Goal: Task Accomplishment & Management: Manage account settings

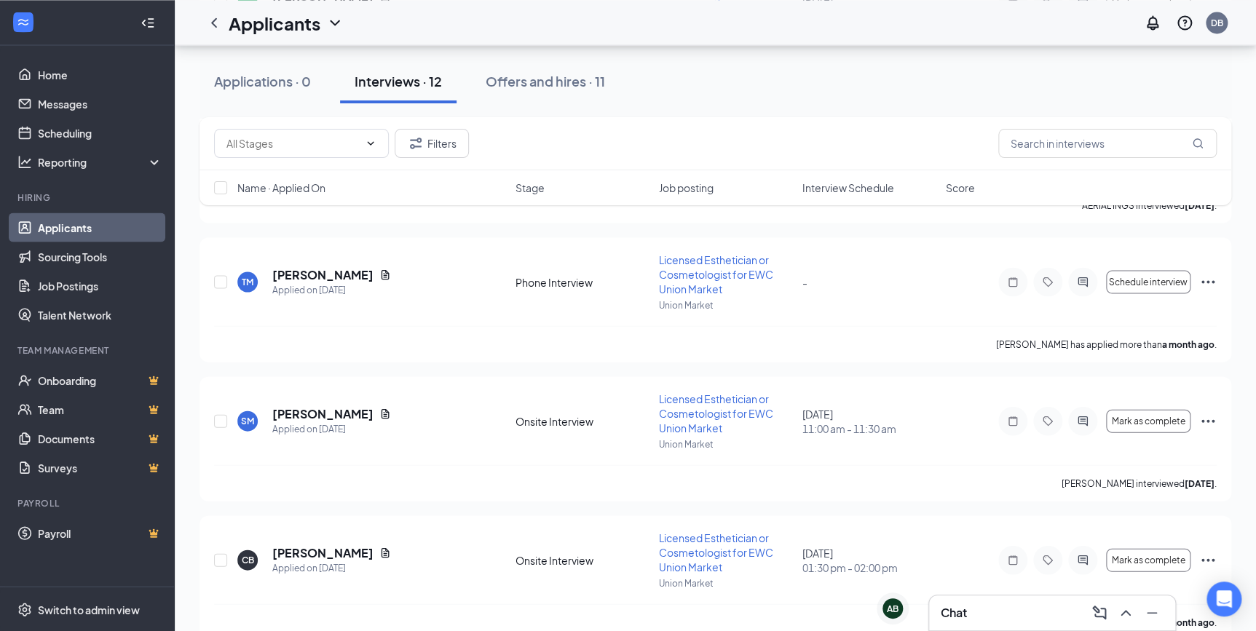
scroll to position [1375, 0]
click at [1169, 554] on span "Mark as complete" at bounding box center [1149, 559] width 74 height 10
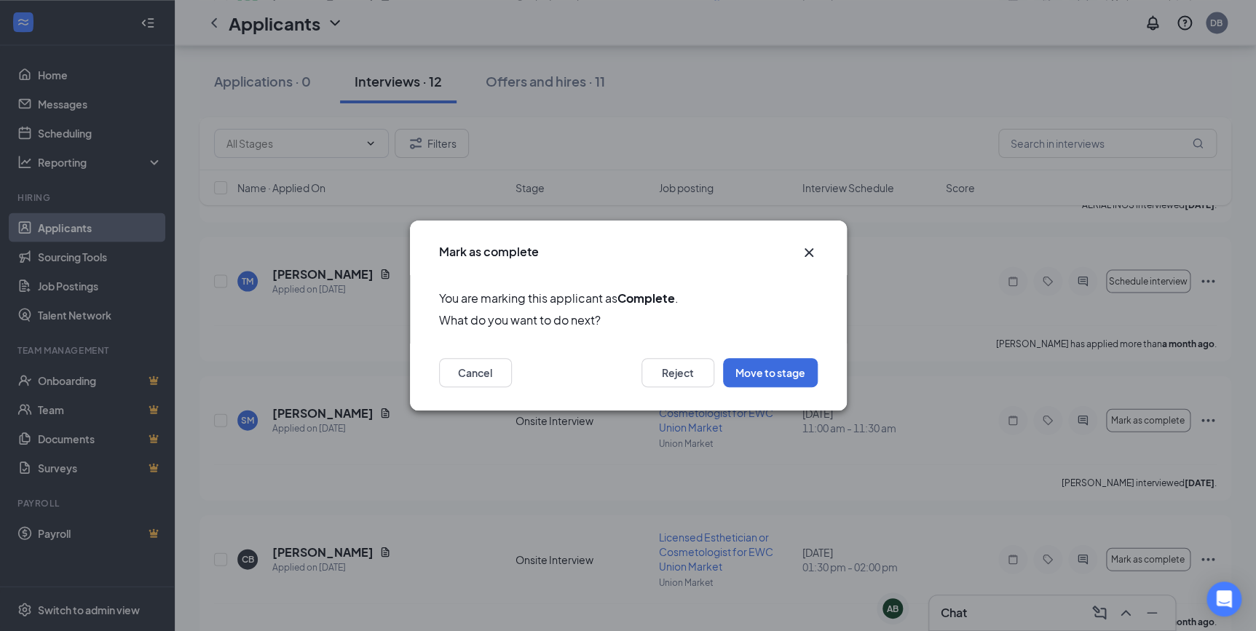
click at [808, 248] on icon "Cross" at bounding box center [808, 252] width 17 height 17
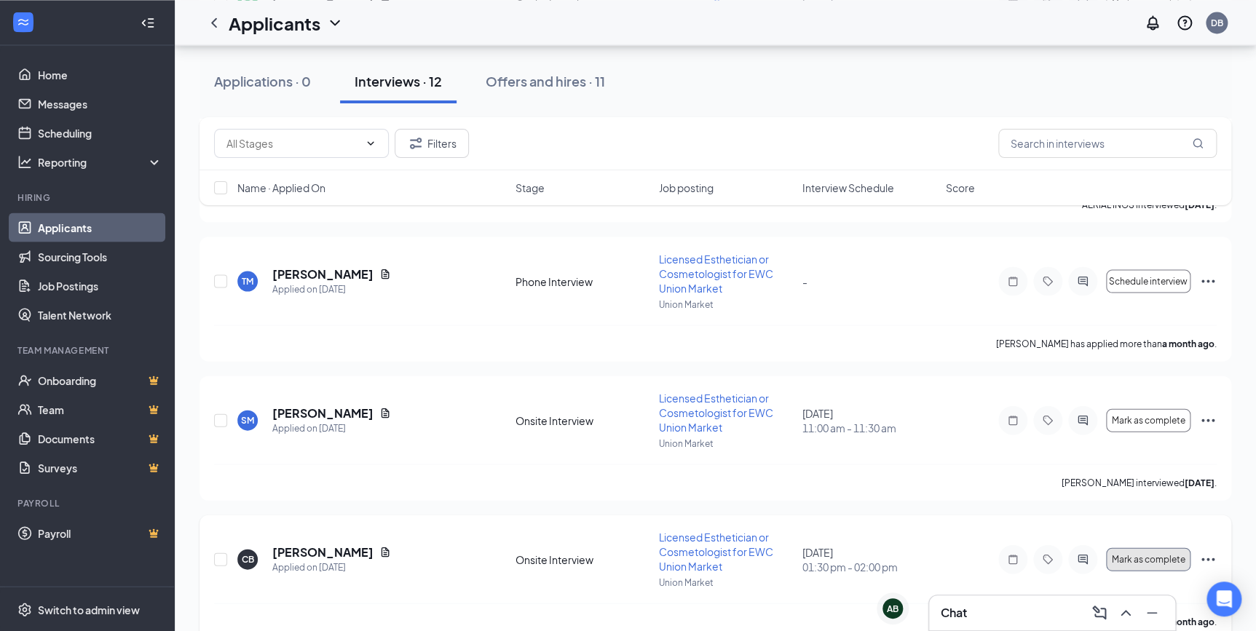
click at [1131, 548] on button "Mark as complete" at bounding box center [1148, 559] width 84 height 23
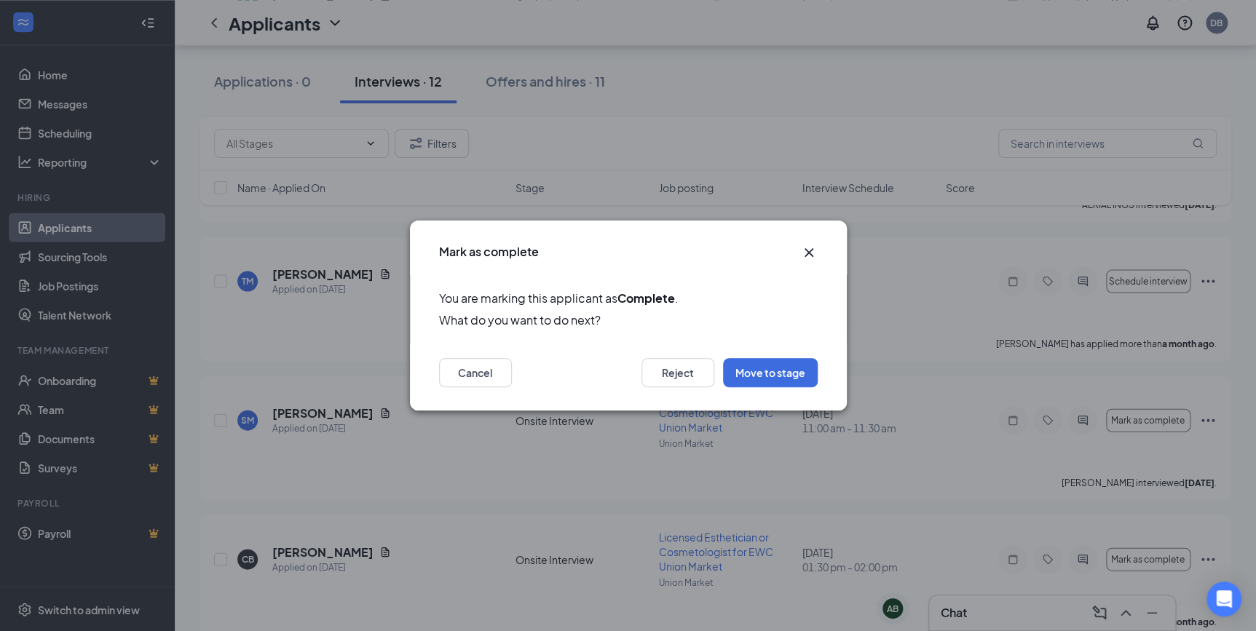
click at [800, 249] on icon "Cross" at bounding box center [808, 252] width 17 height 17
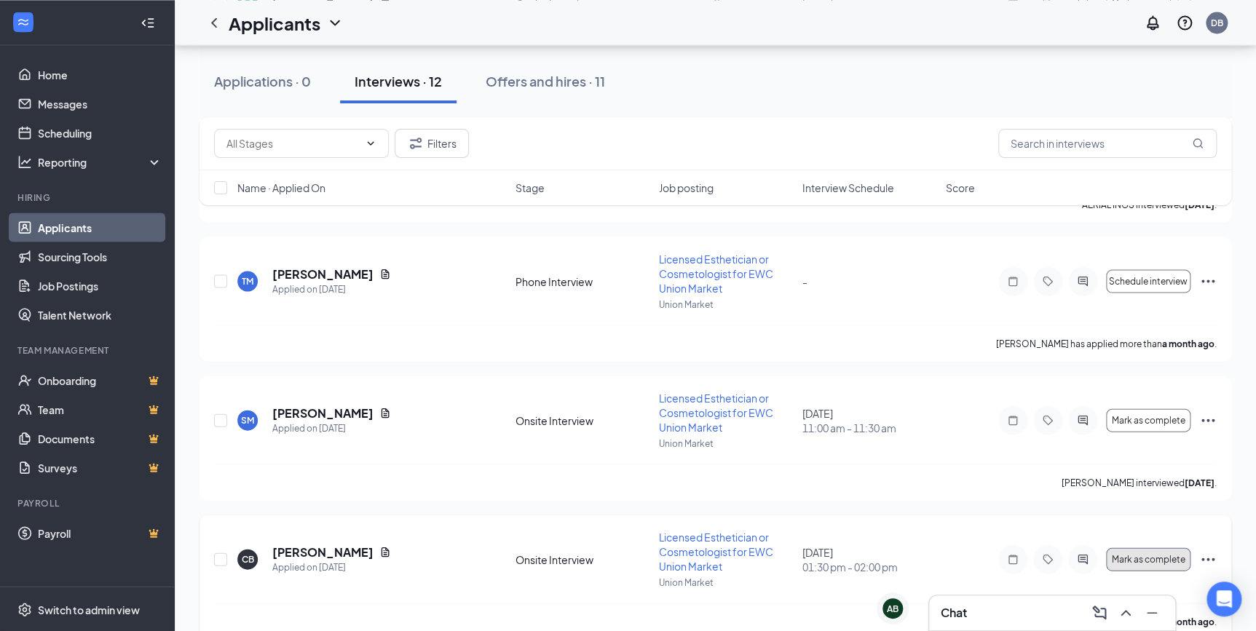
click at [1182, 548] on button "Mark as complete" at bounding box center [1148, 559] width 84 height 23
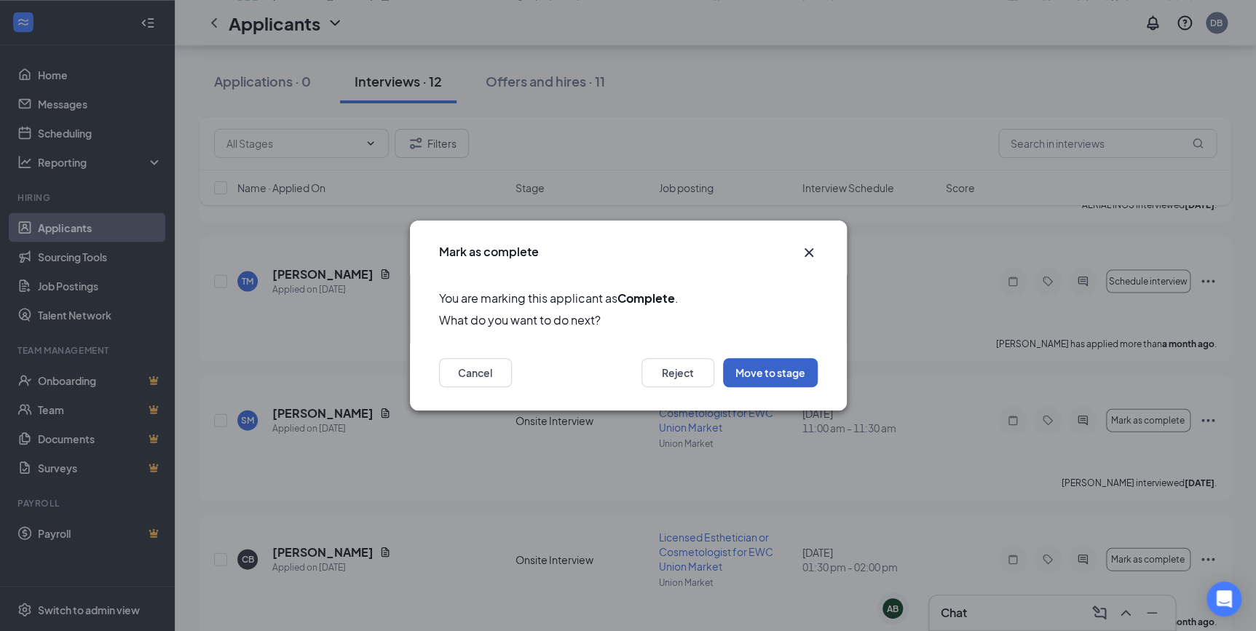
click at [758, 367] on button "Move to stage" at bounding box center [770, 372] width 95 height 29
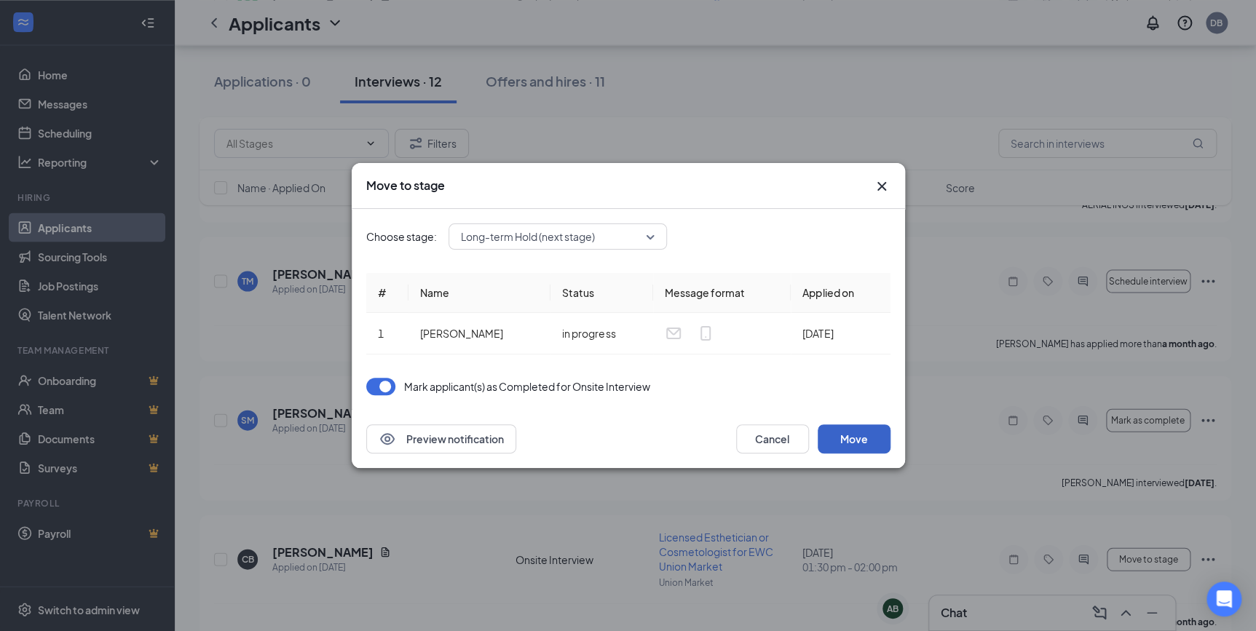
click at [842, 439] on button "Move" at bounding box center [854, 439] width 73 height 29
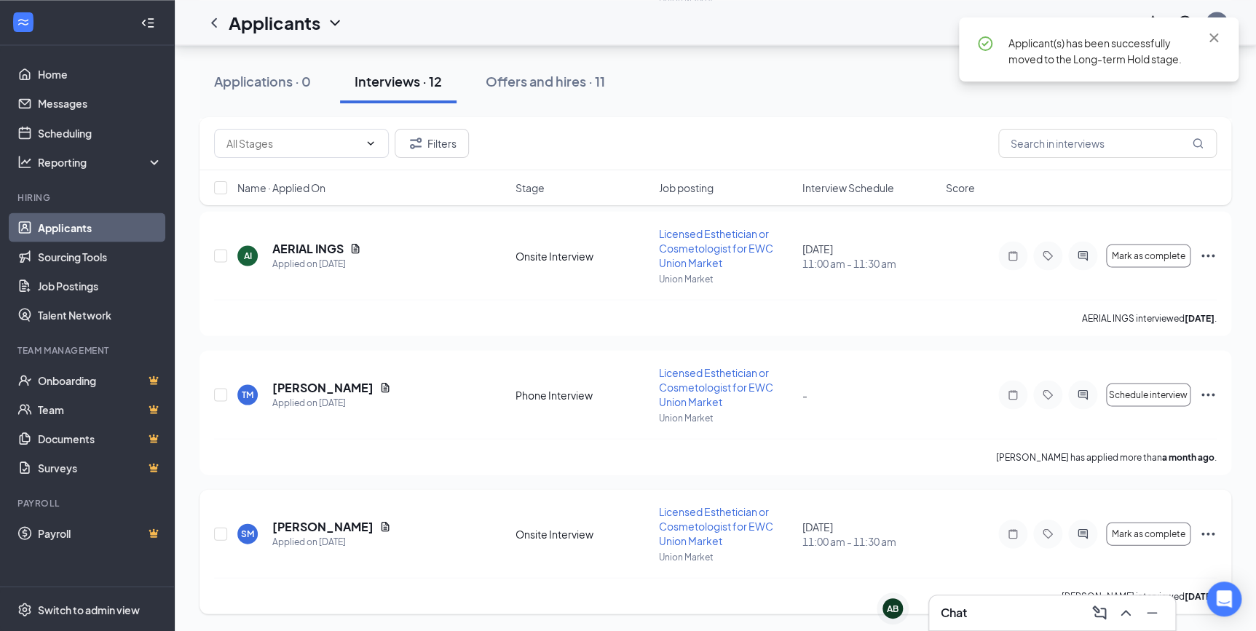
scroll to position [1236, 0]
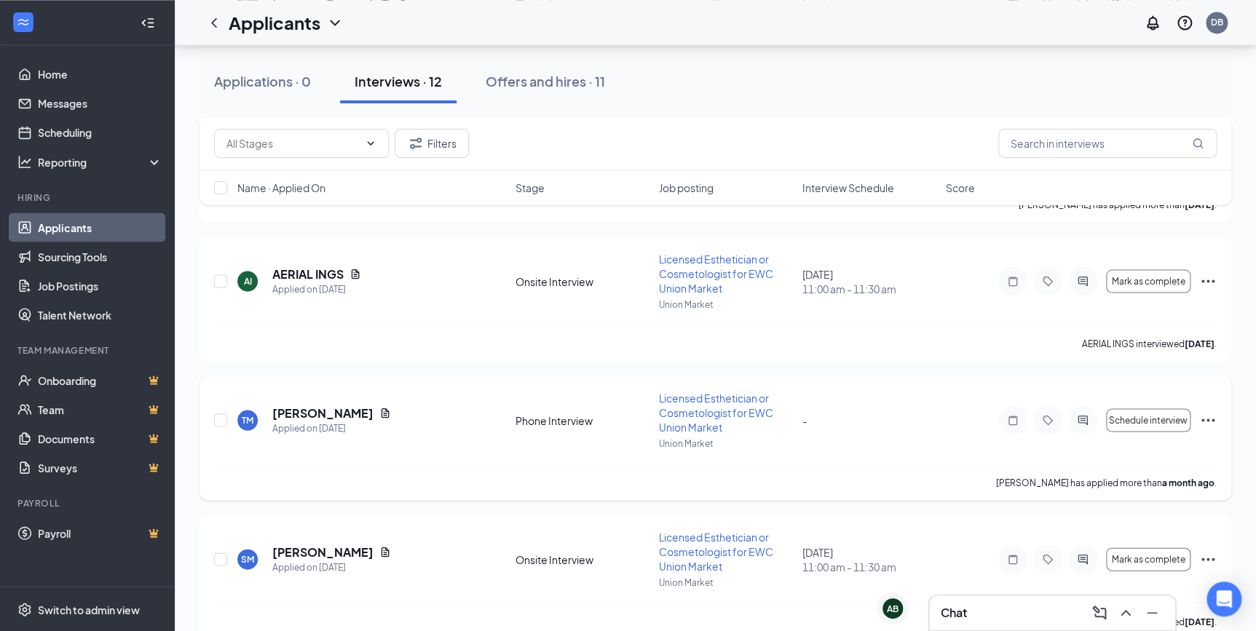
click at [1209, 411] on icon "Ellipses" at bounding box center [1207, 419] width 17 height 17
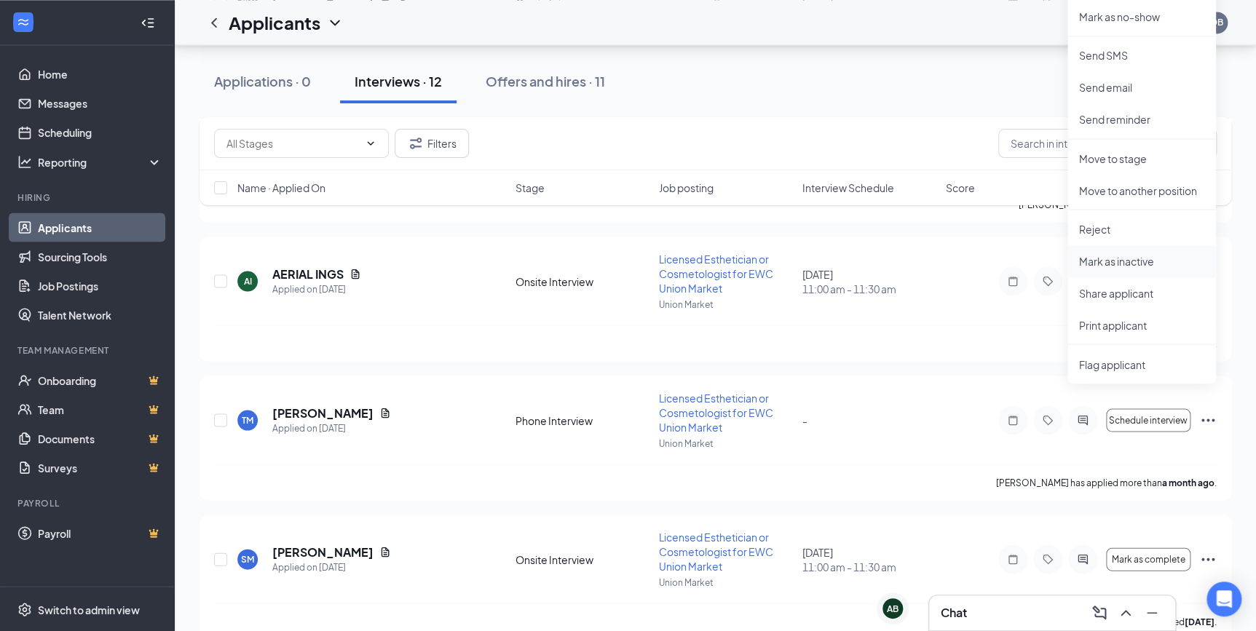
click at [1098, 256] on p "Mark as inactive" at bounding box center [1141, 260] width 125 height 15
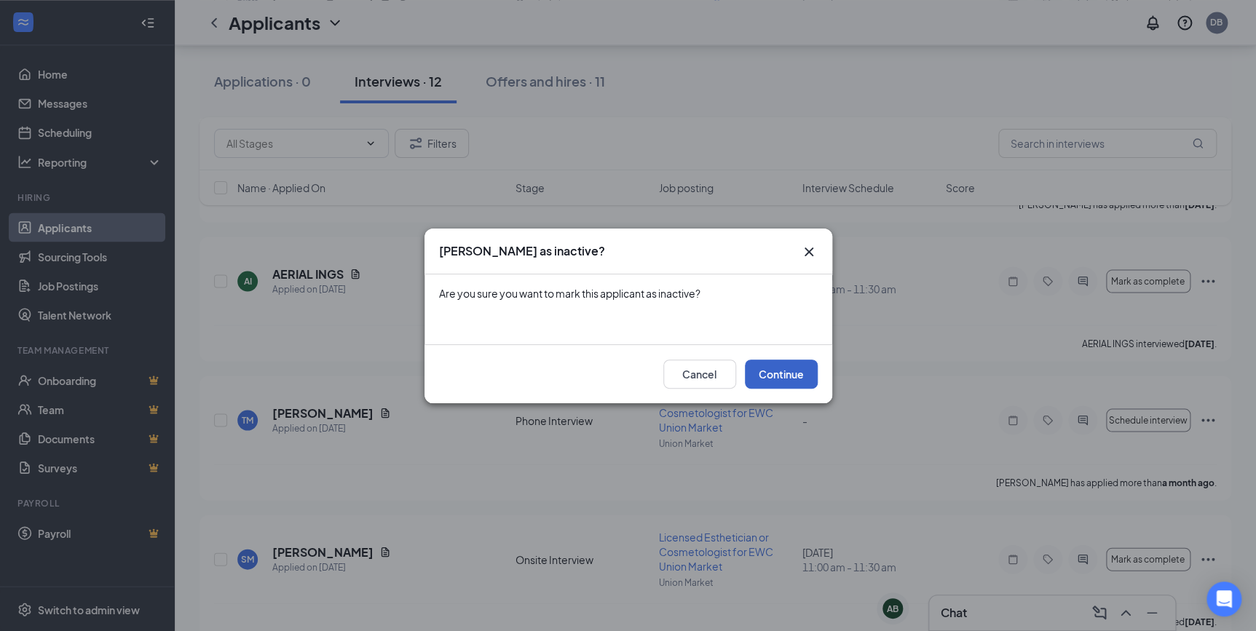
click at [761, 373] on button "Continue" at bounding box center [781, 374] width 73 height 29
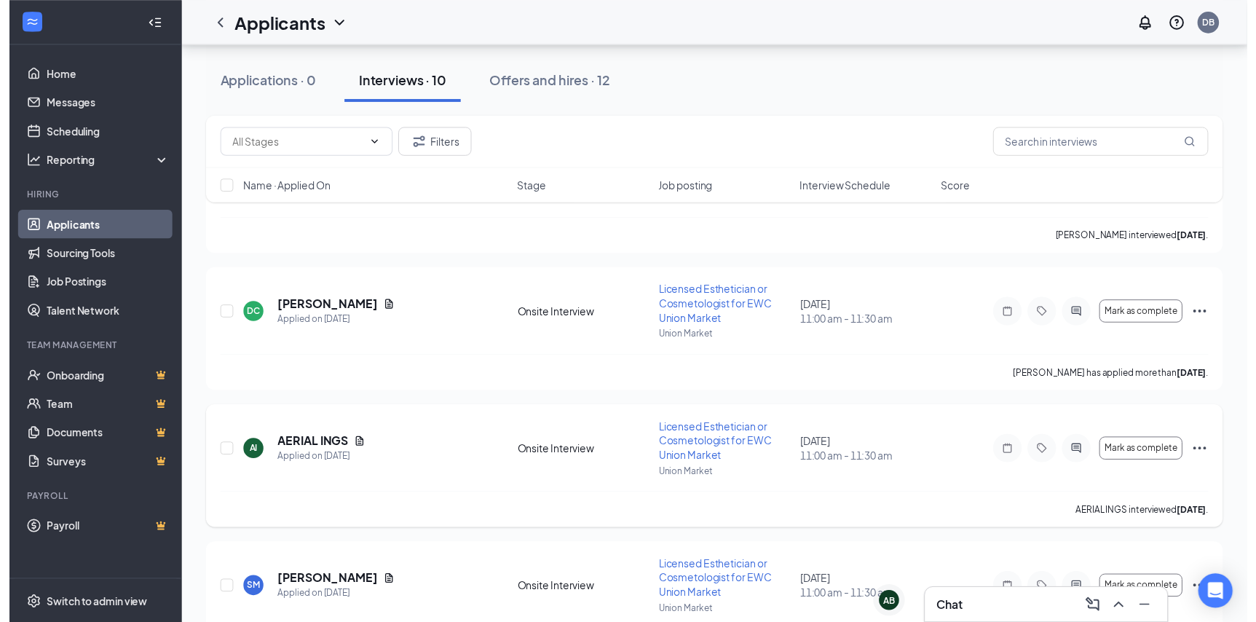
scroll to position [2355, 0]
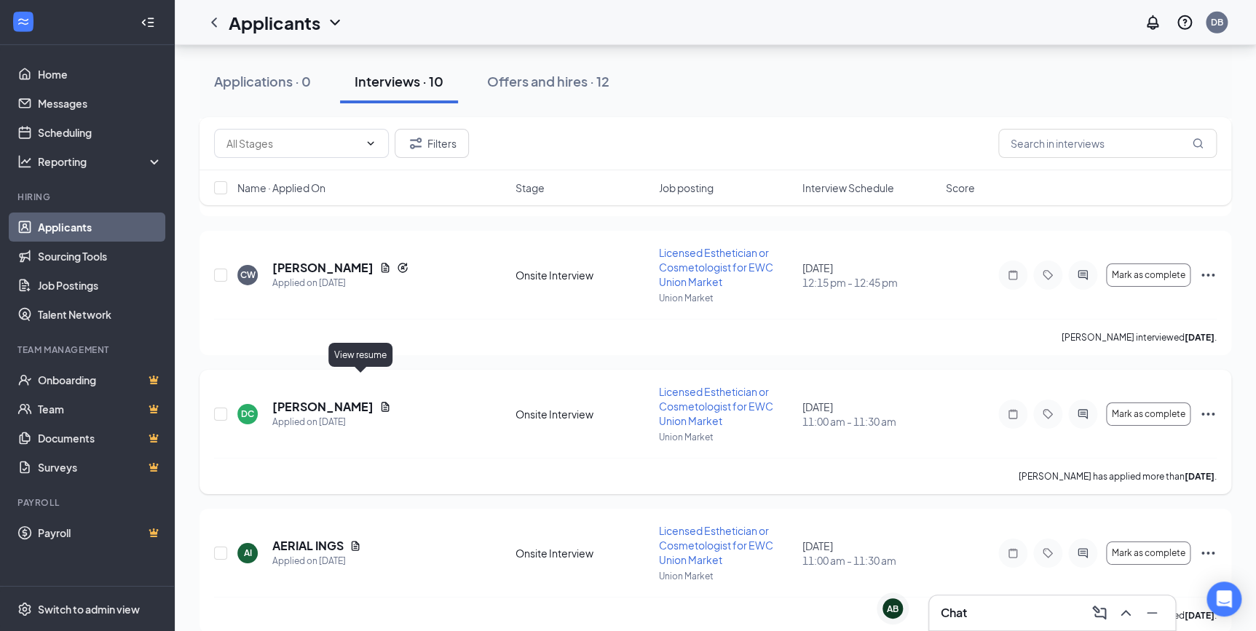
click at [379, 401] on icon "Document" at bounding box center [385, 407] width 12 height 12
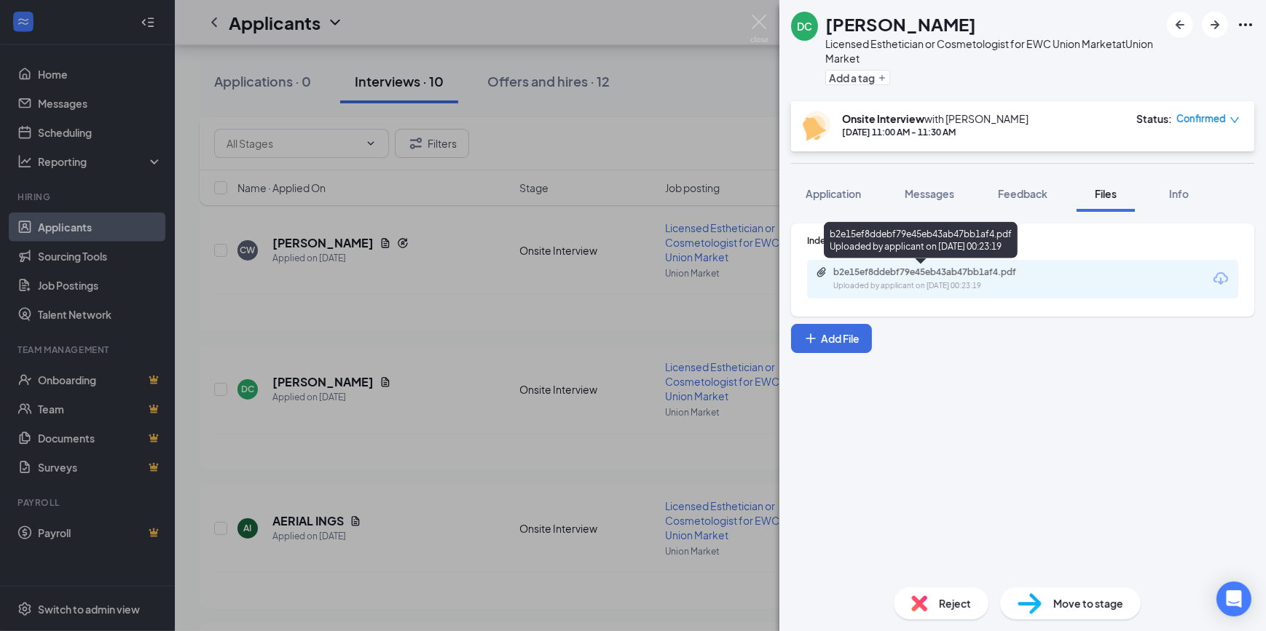
click at [1025, 274] on div "b2e15ef8ddebf79e45eb43ab47bb1af4.pdf" at bounding box center [935, 273] width 204 height 12
click at [765, 28] on img at bounding box center [759, 29] width 18 height 28
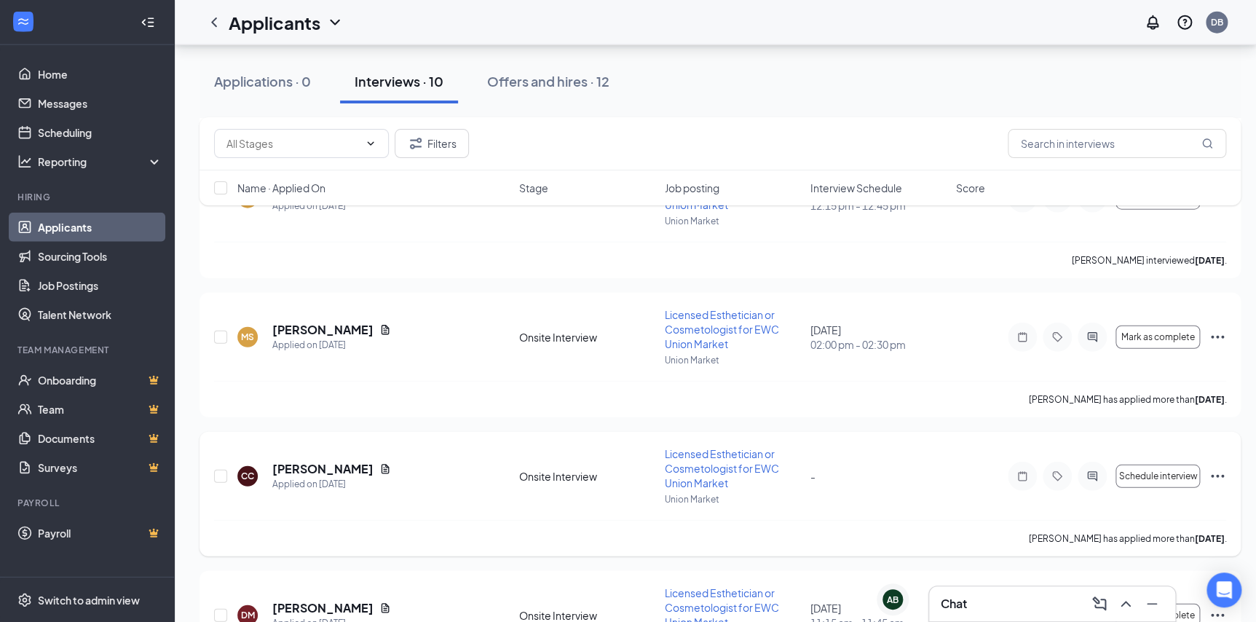
scroll to position [1571, 0]
